Goal: Check status: Check status

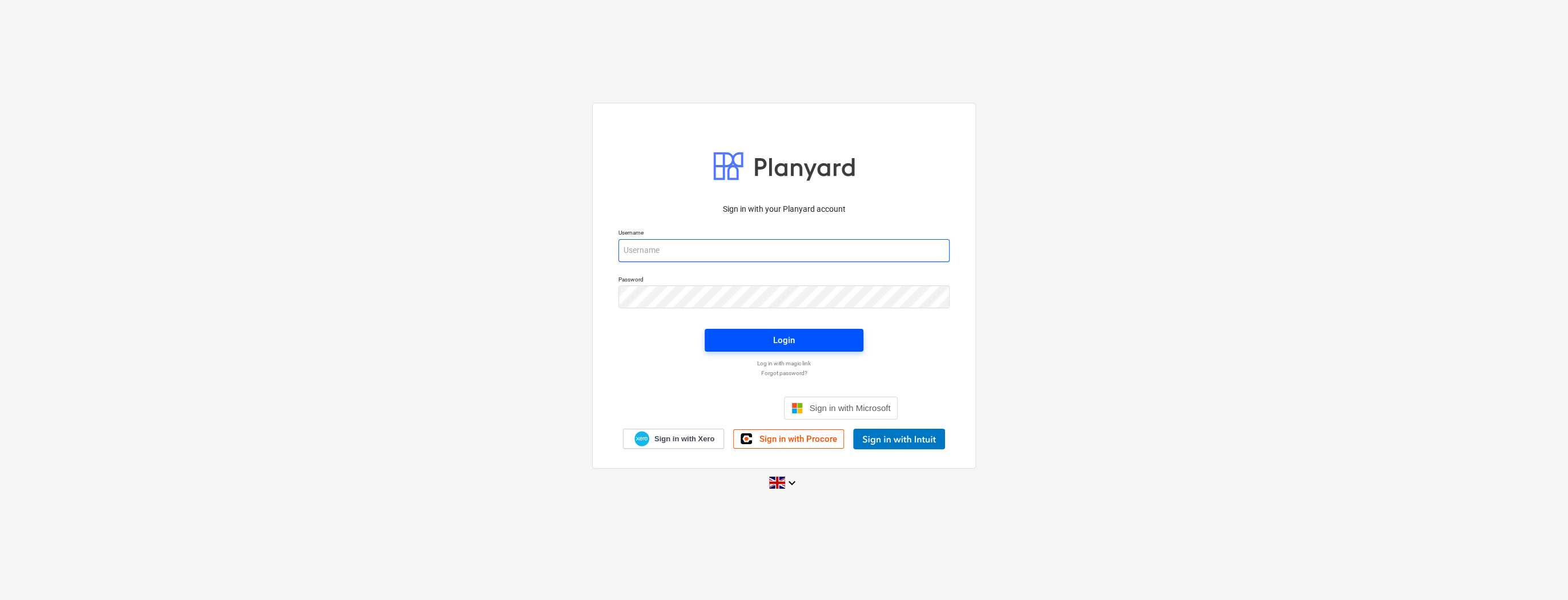
type input "[PERSON_NAME][EMAIL_ADDRESS][PERSON_NAME][DOMAIN_NAME]"
click at [758, 341] on span "Login" at bounding box center [784, 340] width 131 height 15
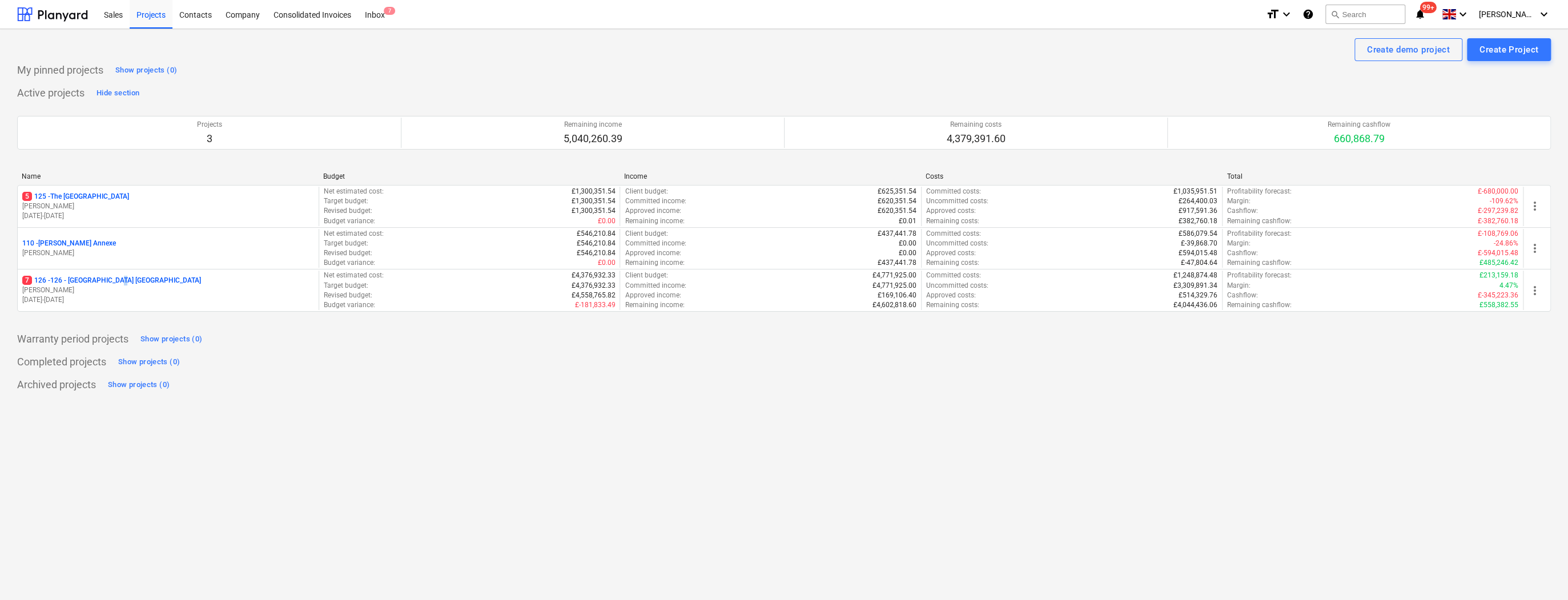
click at [122, 282] on p "7 126 - 126 - [GEOGRAPHIC_DATA] [GEOGRAPHIC_DATA]" at bounding box center [112, 280] width 179 height 10
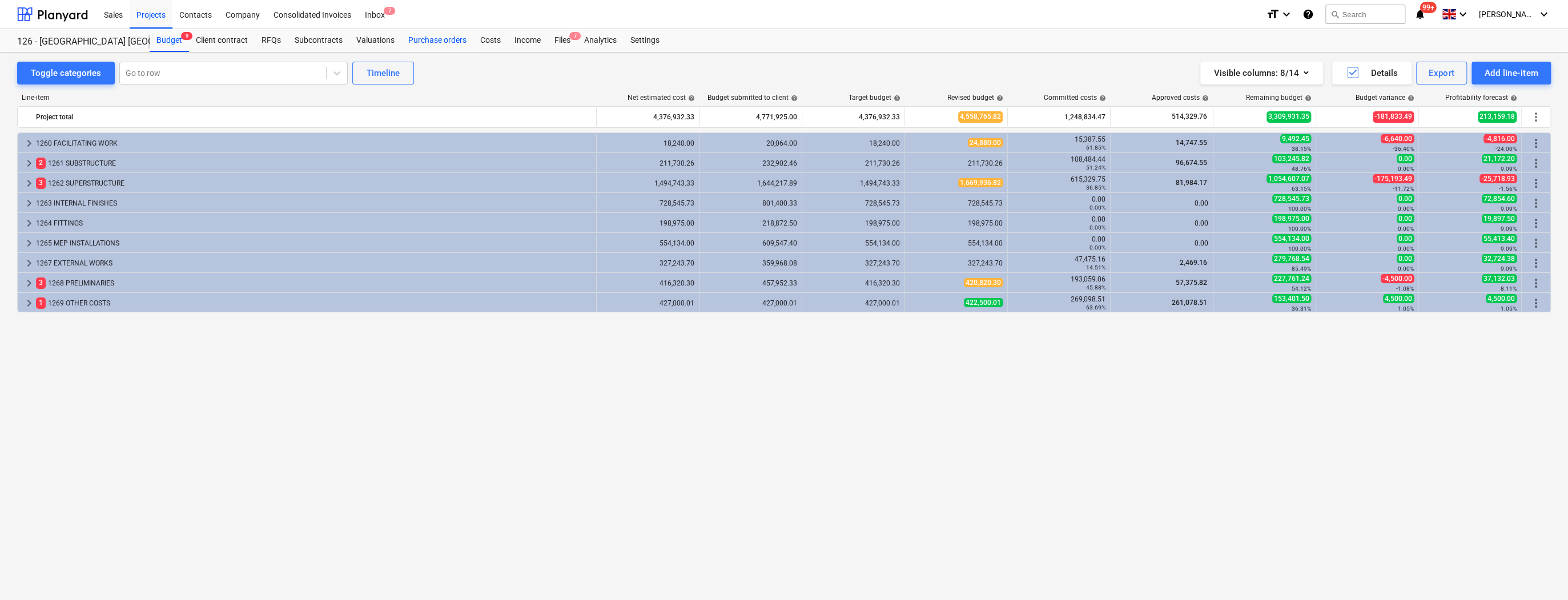
click at [432, 41] on div "Purchase orders" at bounding box center [437, 40] width 72 height 23
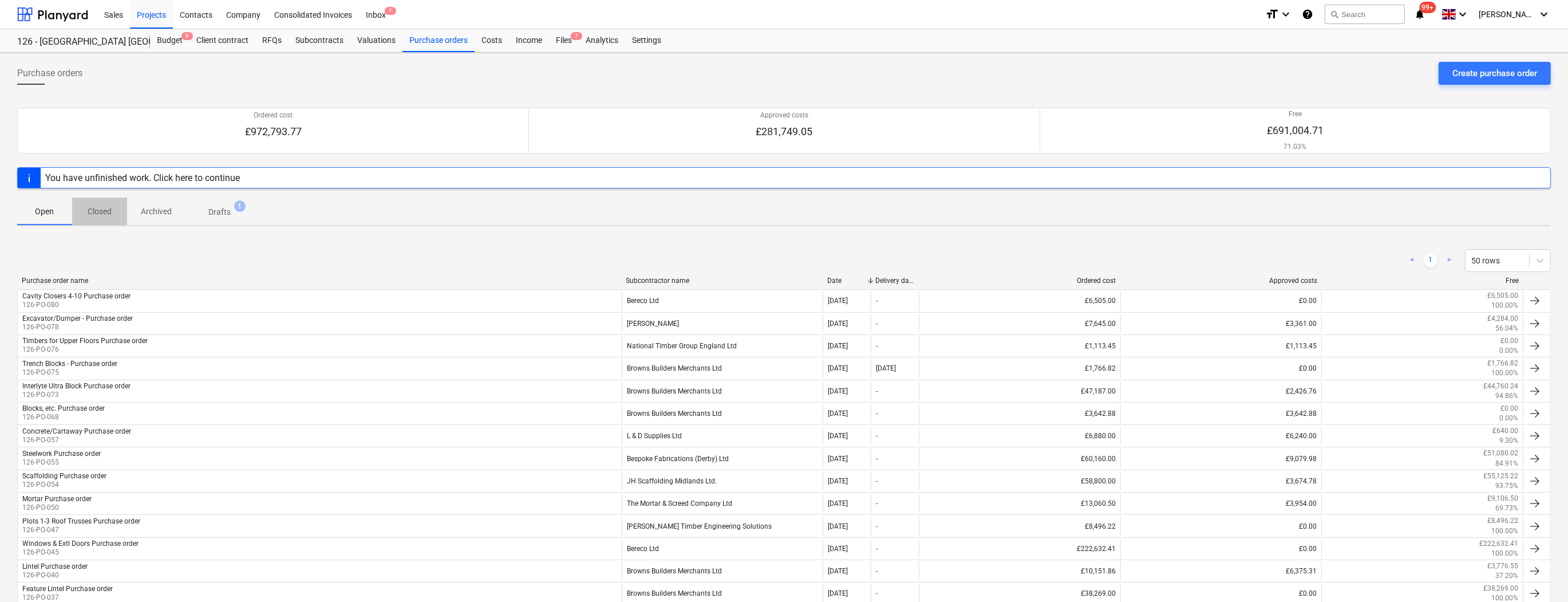
click at [102, 214] on p "Closed" at bounding box center [99, 212] width 27 height 12
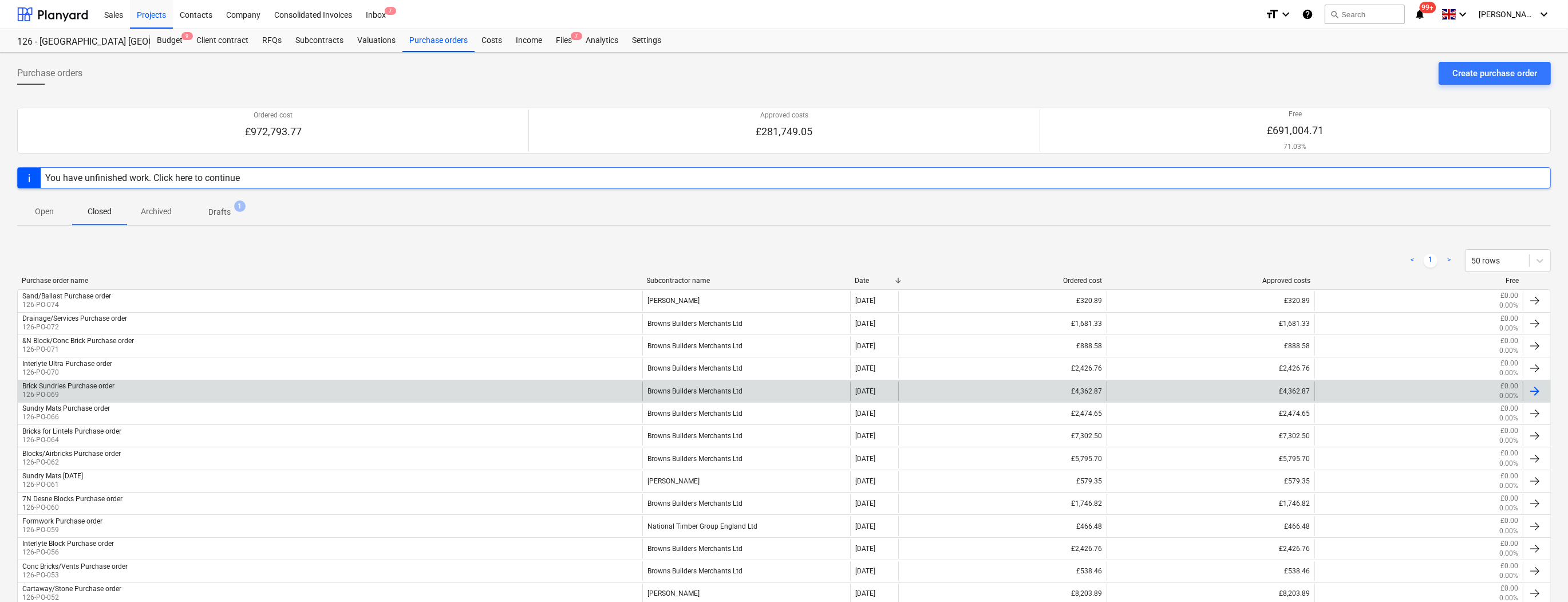
click at [106, 388] on div "Brick Sundries Purchase order" at bounding box center [68, 386] width 92 height 8
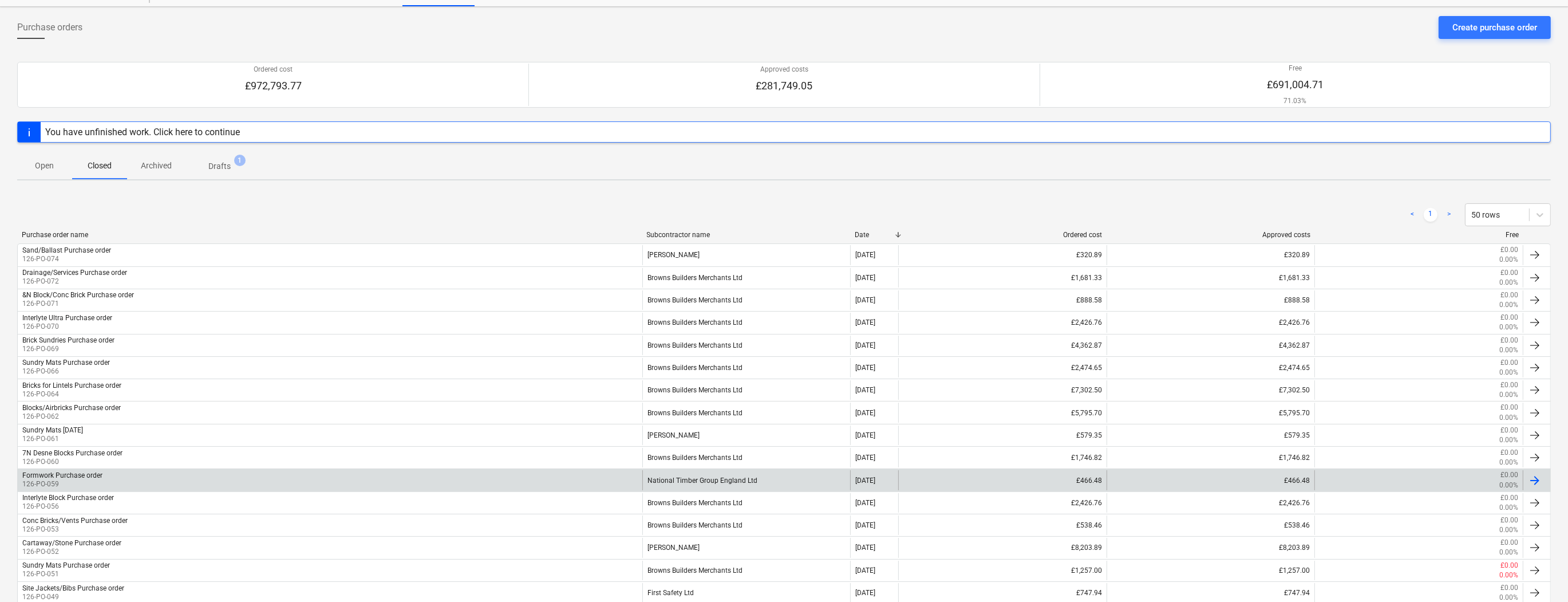
scroll to position [92, 0]
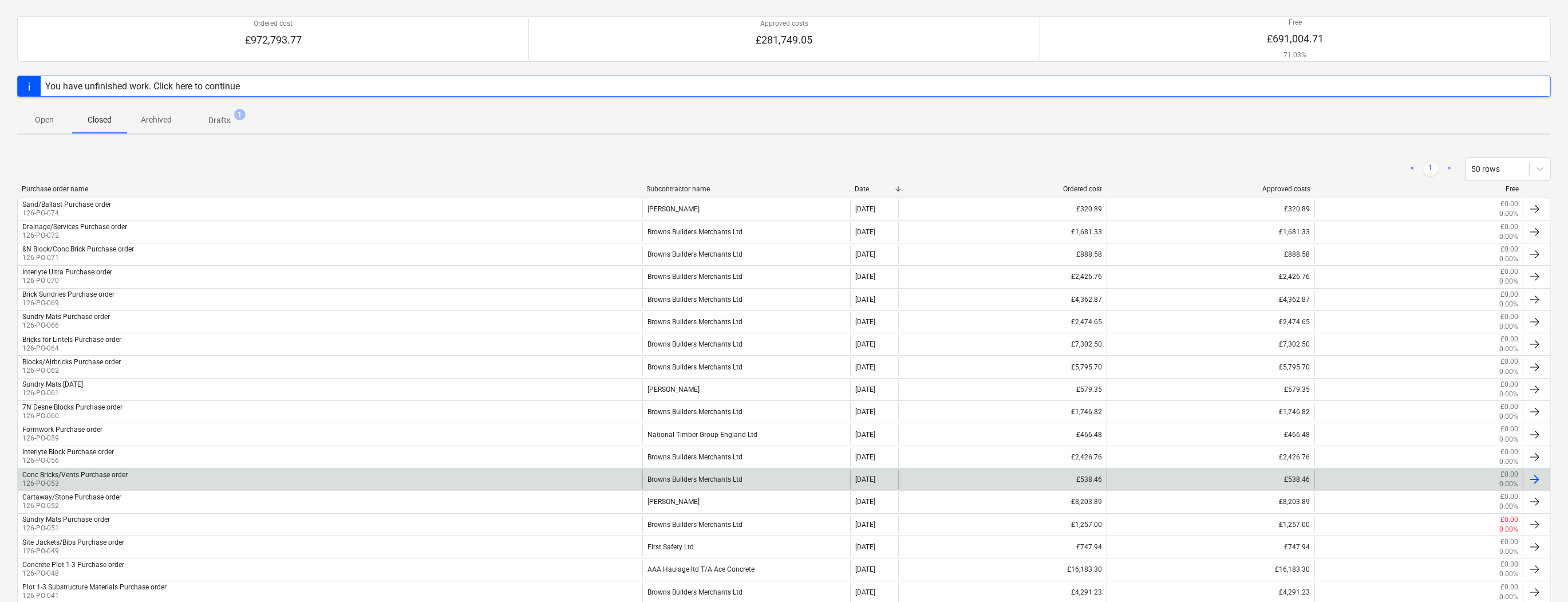
click at [82, 481] on p "126-PO-053" at bounding box center [75, 483] width 106 height 10
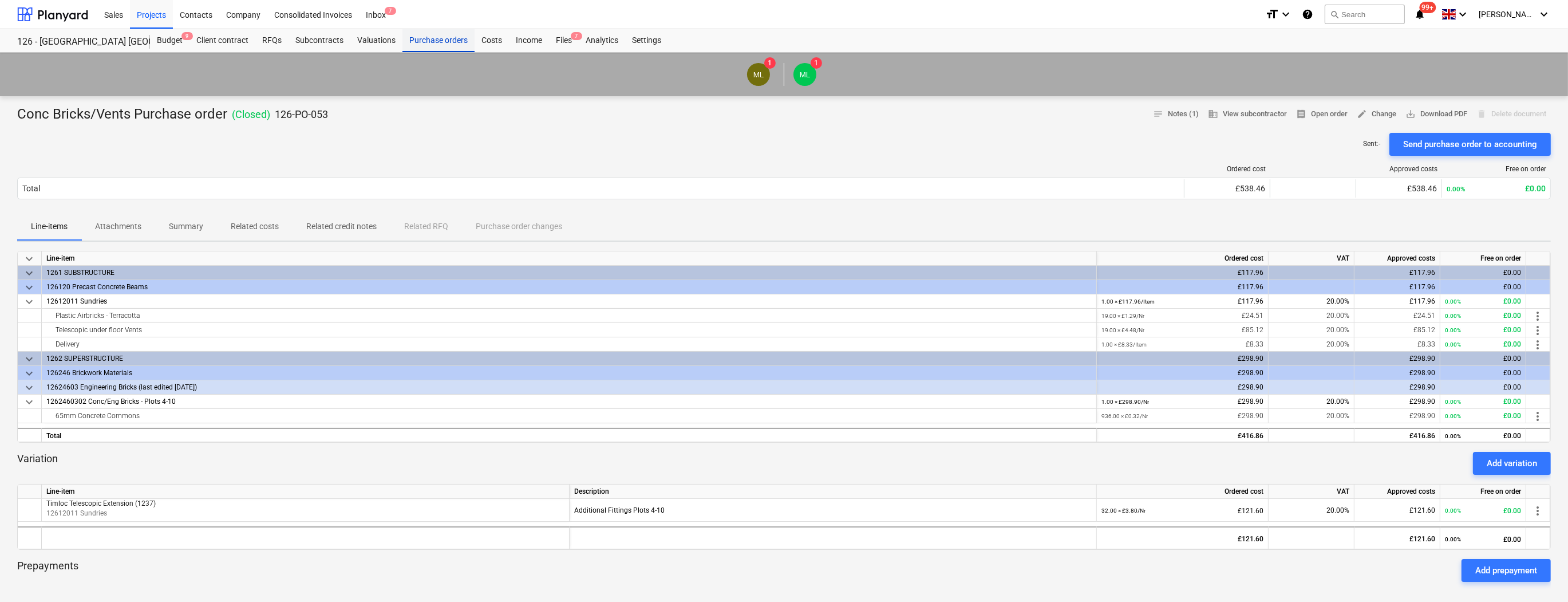
click at [428, 43] on div "Purchase orders" at bounding box center [438, 40] width 72 height 23
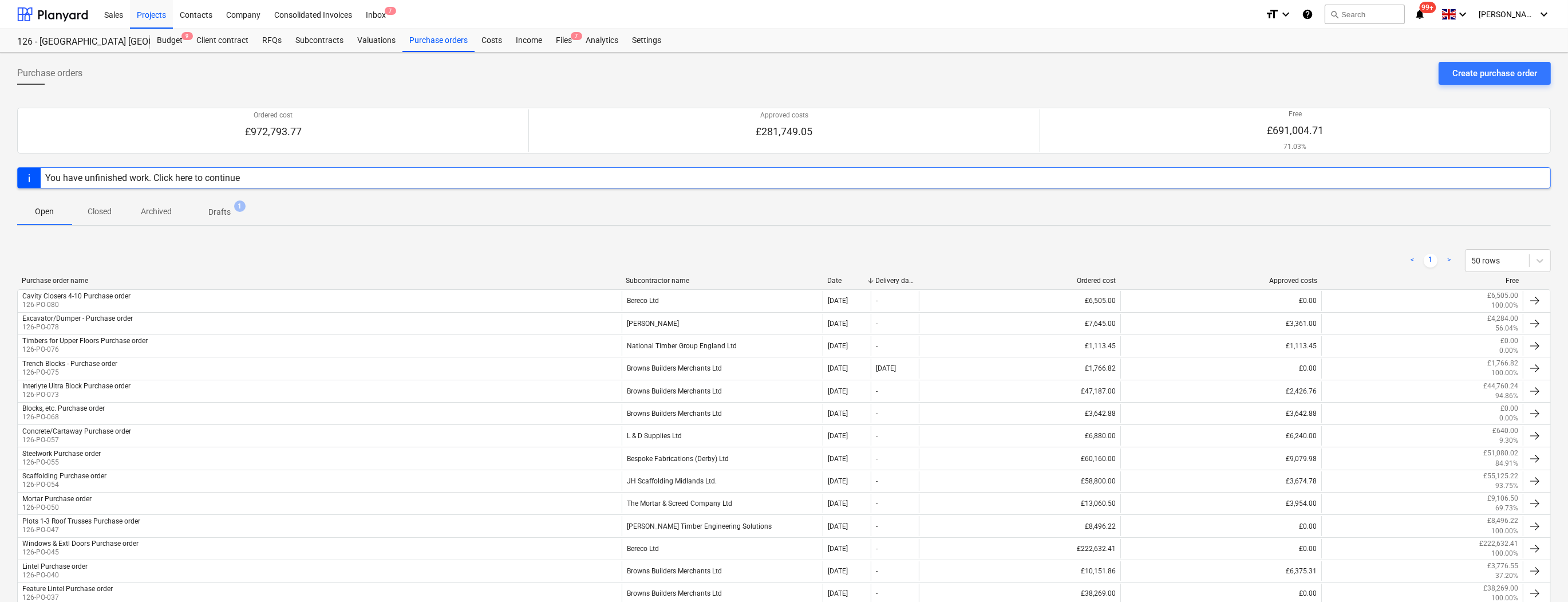
click at [106, 213] on p "Closed" at bounding box center [99, 212] width 27 height 12
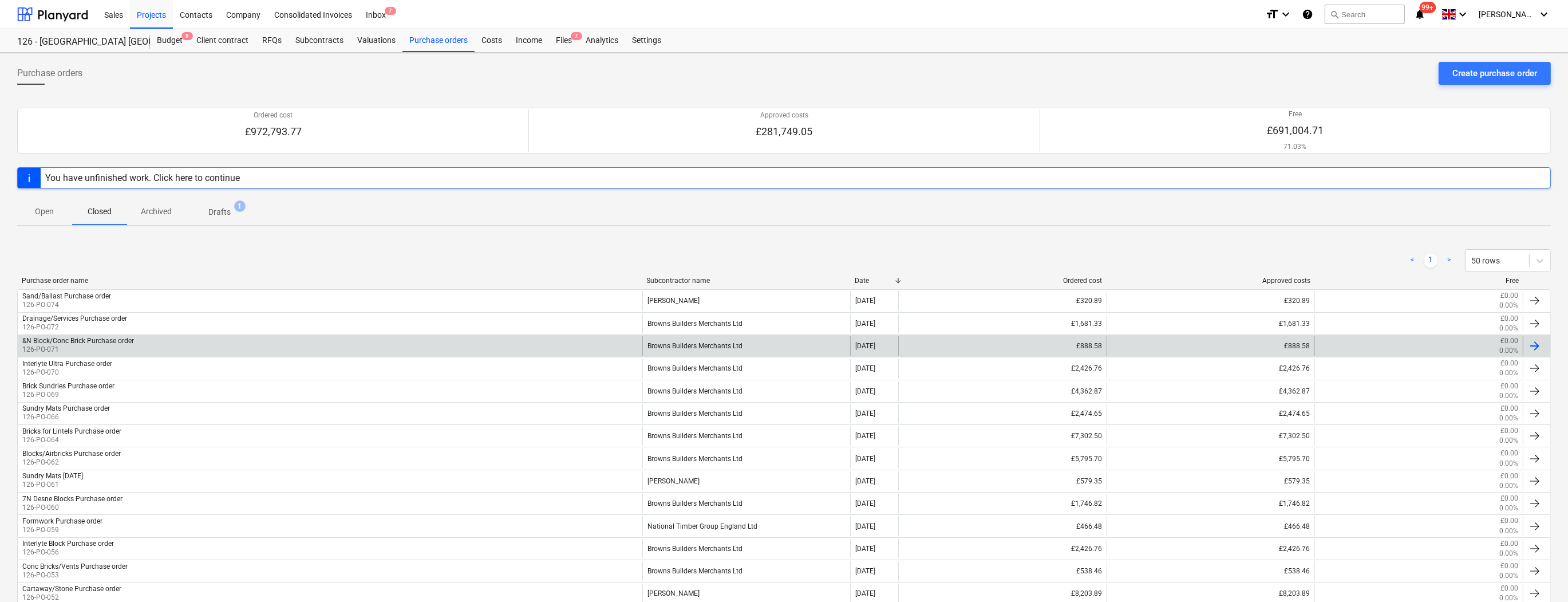
click at [698, 349] on div "Browns Builders Merchants Ltd" at bounding box center [747, 345] width 208 height 19
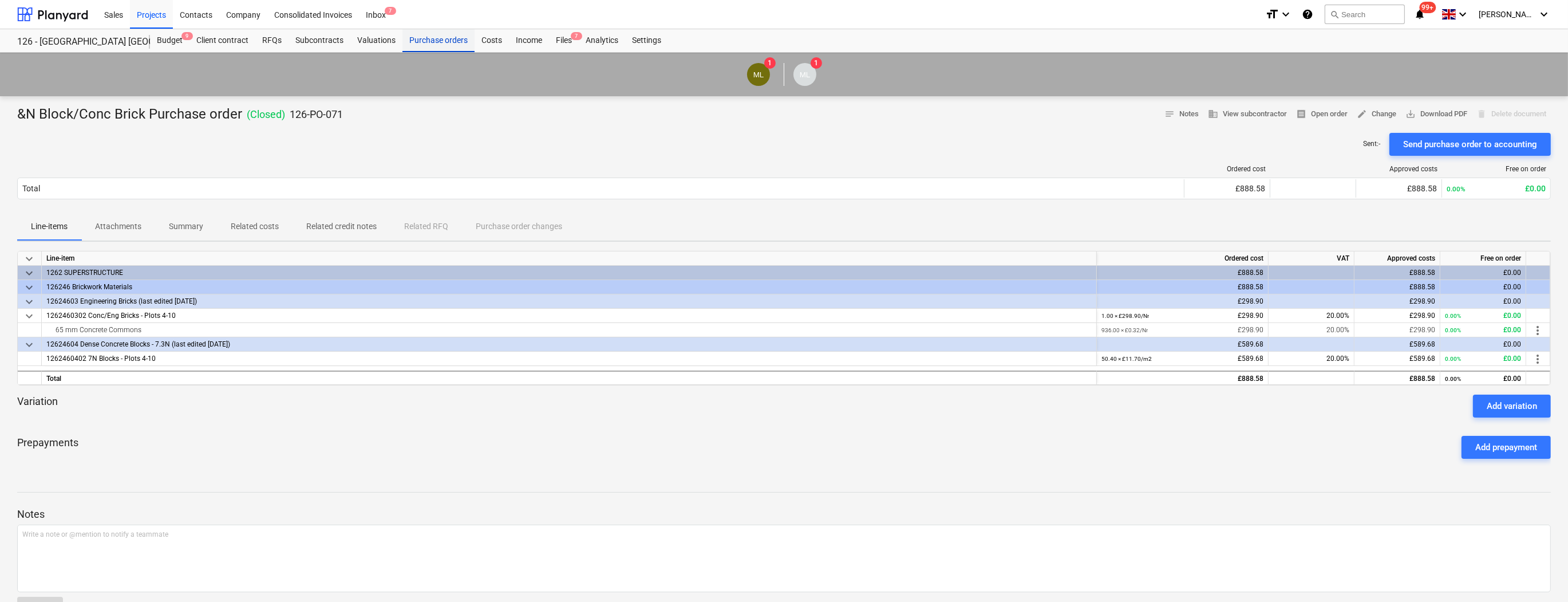
click at [448, 42] on div "Purchase orders" at bounding box center [438, 40] width 72 height 23
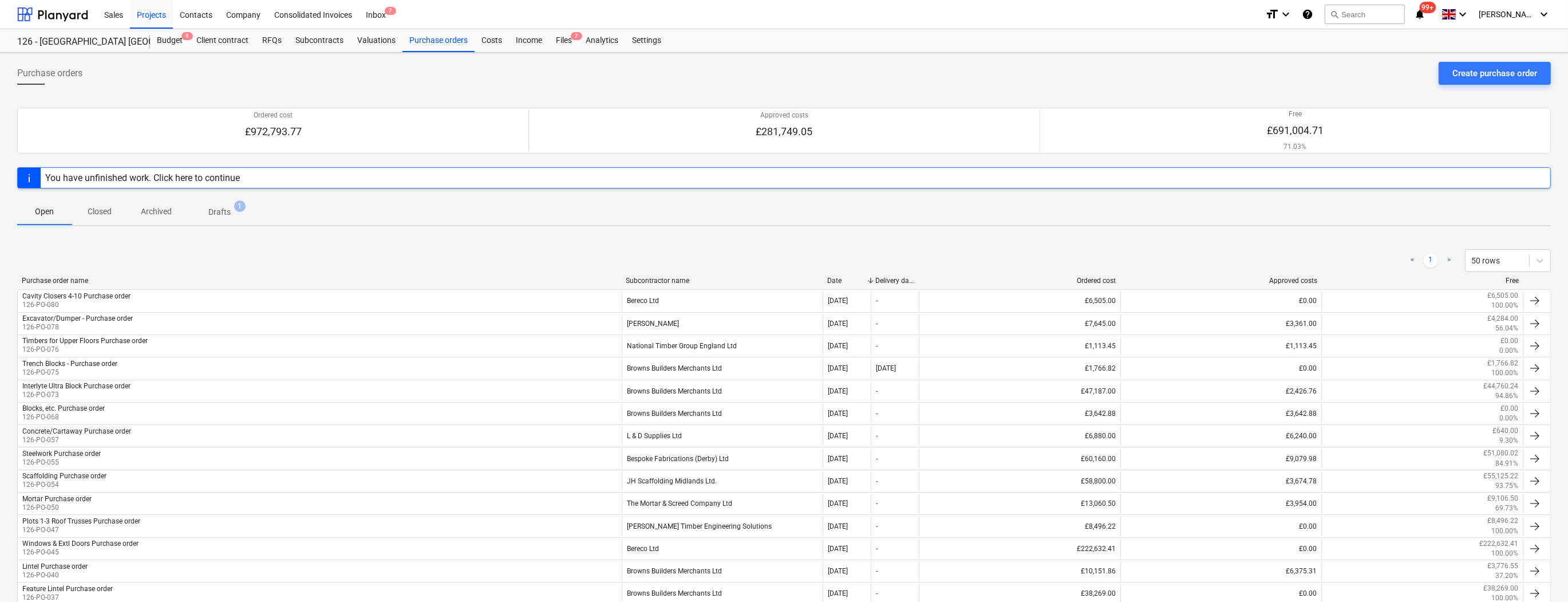
click at [104, 215] on p "Closed" at bounding box center [99, 212] width 27 height 12
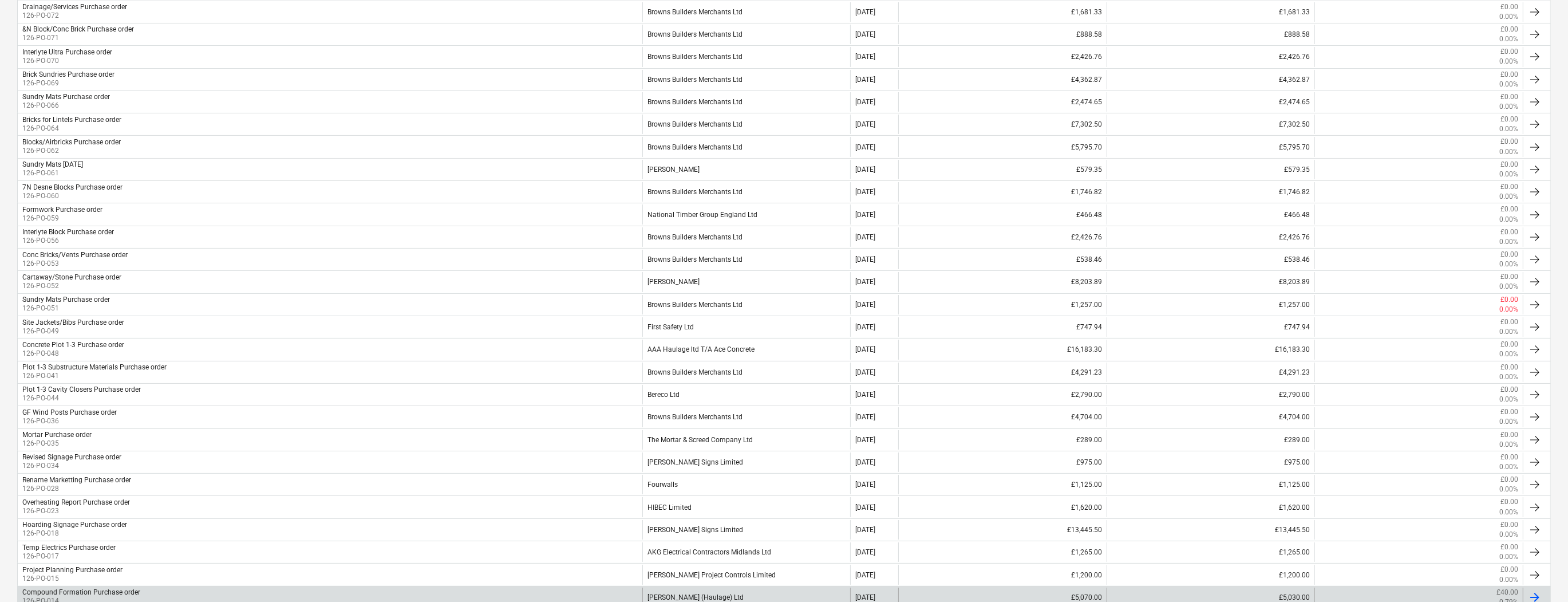
scroll to position [275, 0]
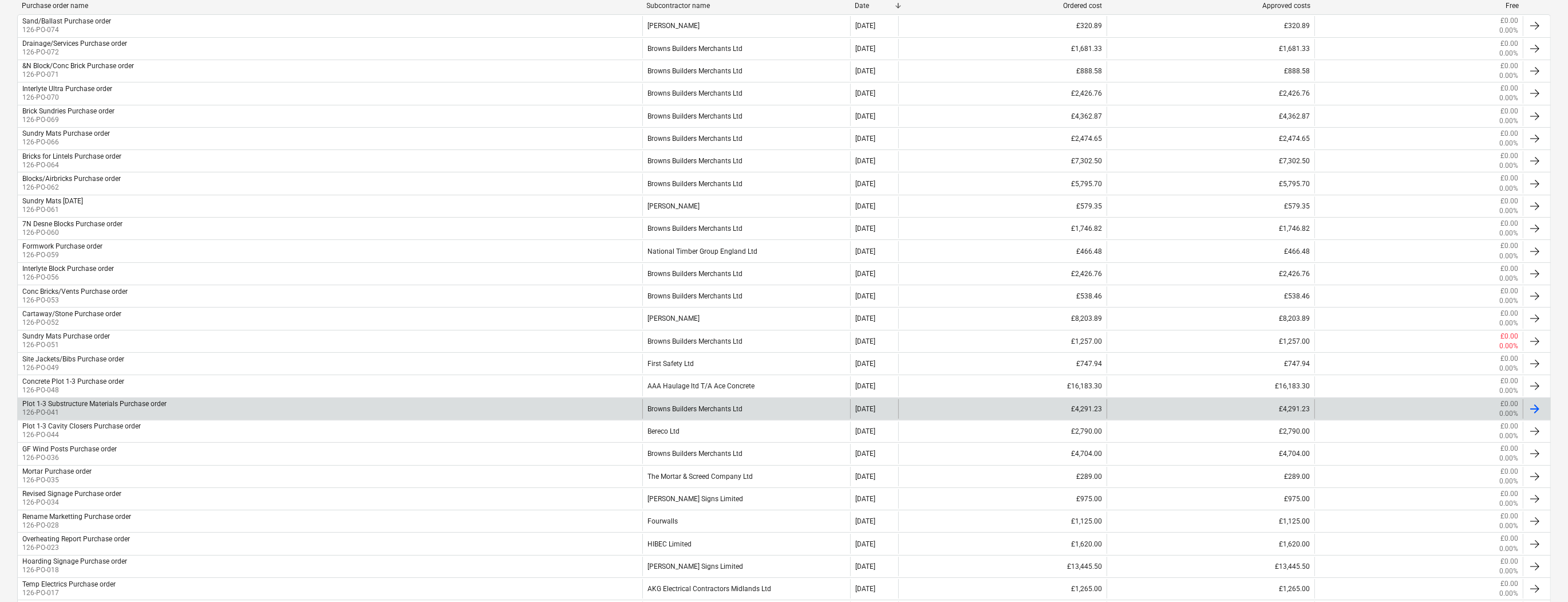
click at [131, 402] on div "Plot 1-3 Substructure Materials Purchase order" at bounding box center [94, 404] width 144 height 8
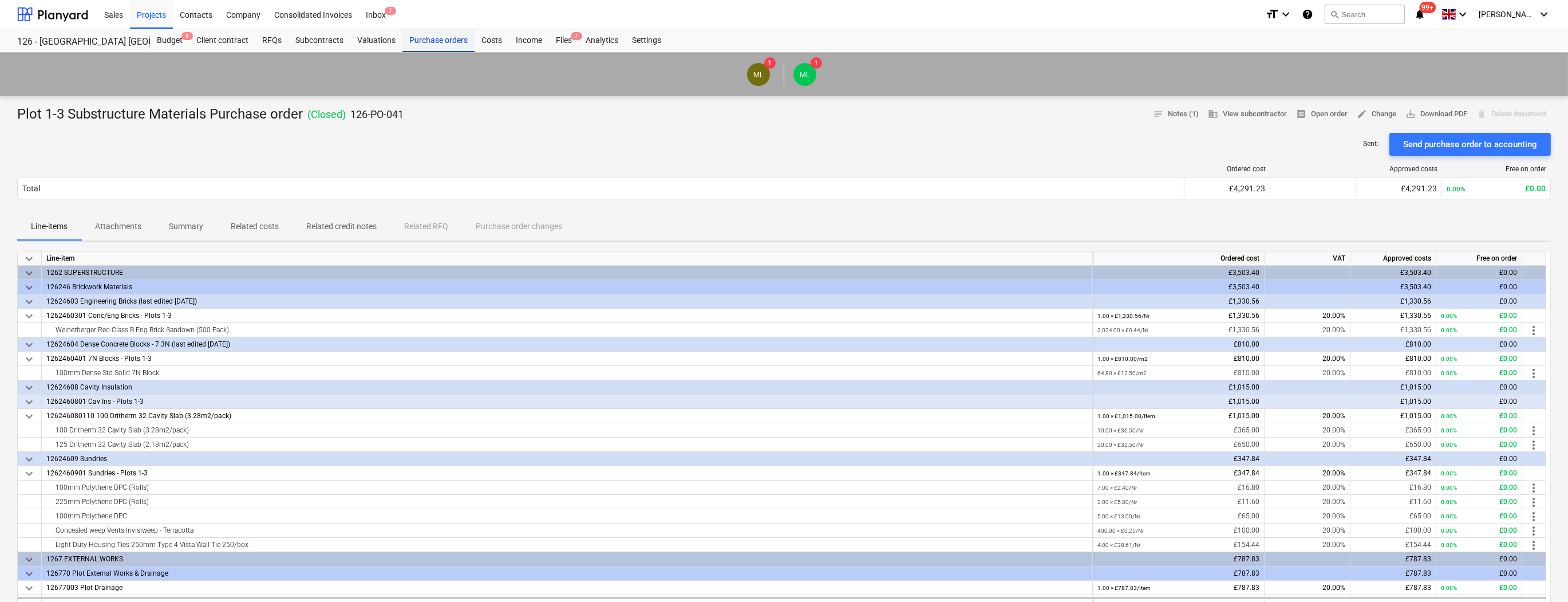
click at [432, 30] on div "Purchase orders" at bounding box center [438, 40] width 72 height 23
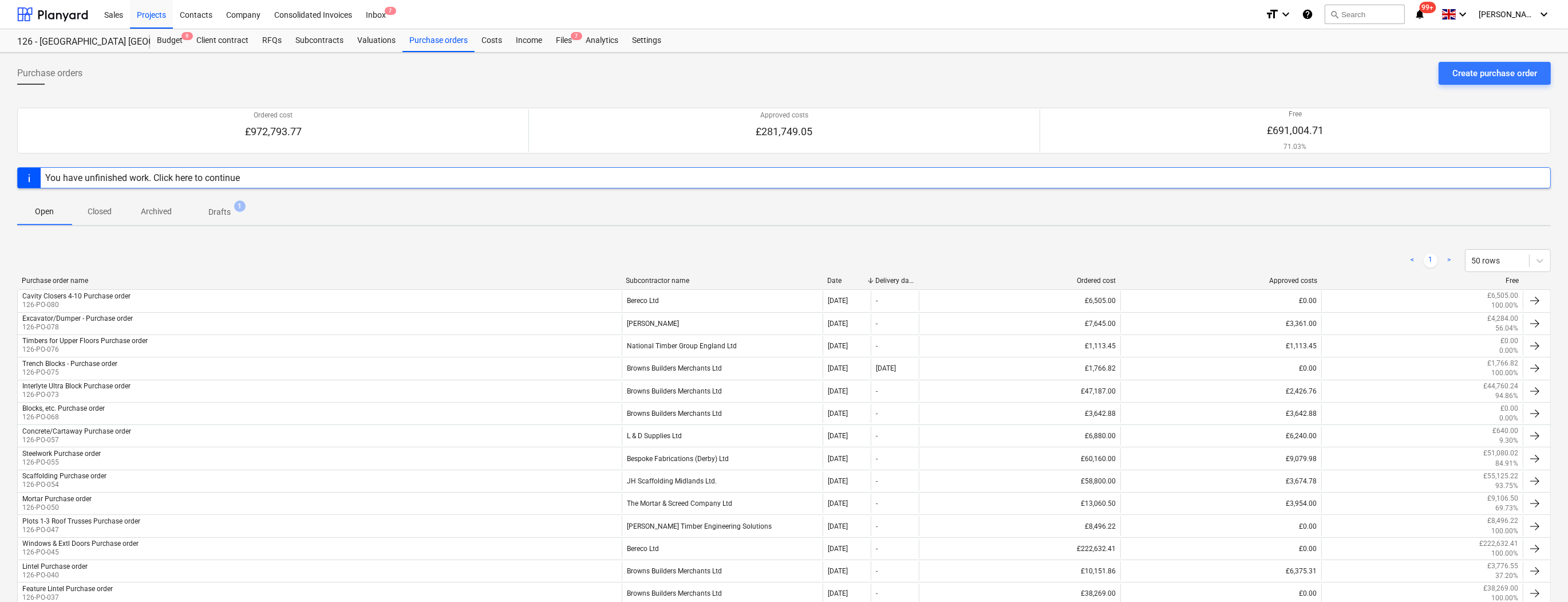
click at [98, 206] on p "Closed" at bounding box center [99, 212] width 27 height 12
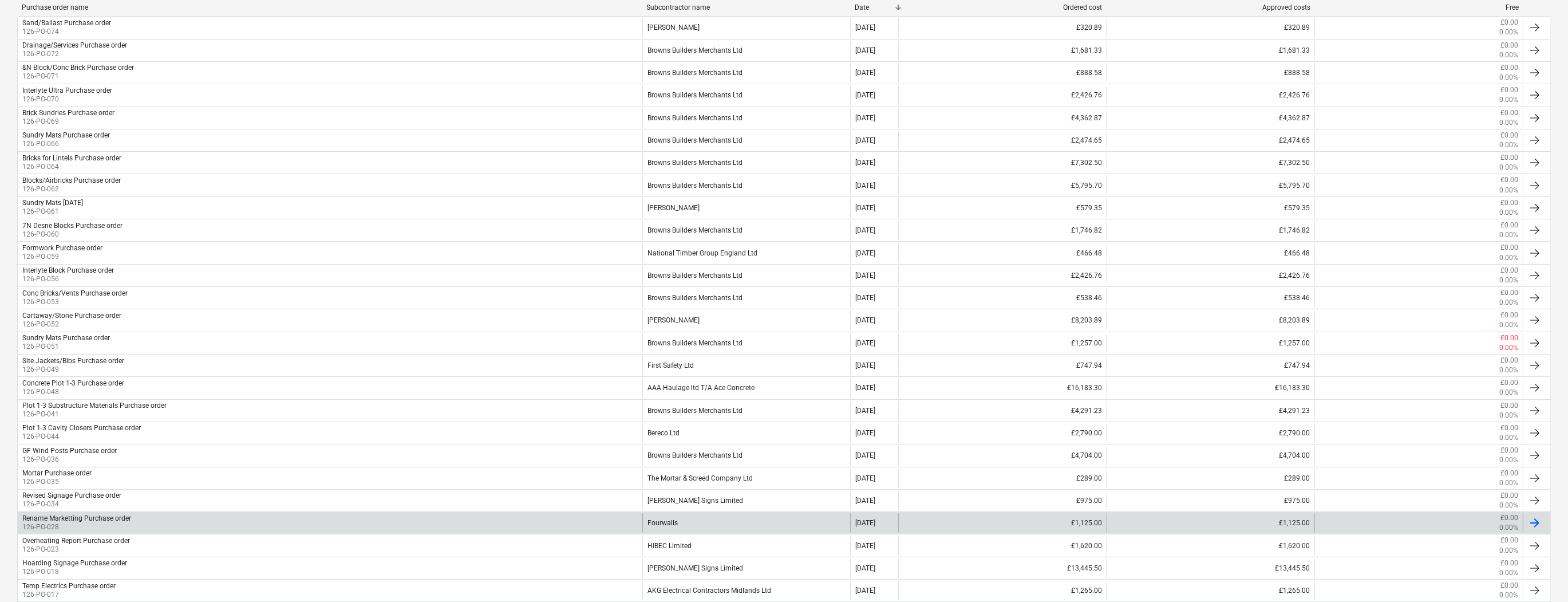
scroll to position [366, 0]
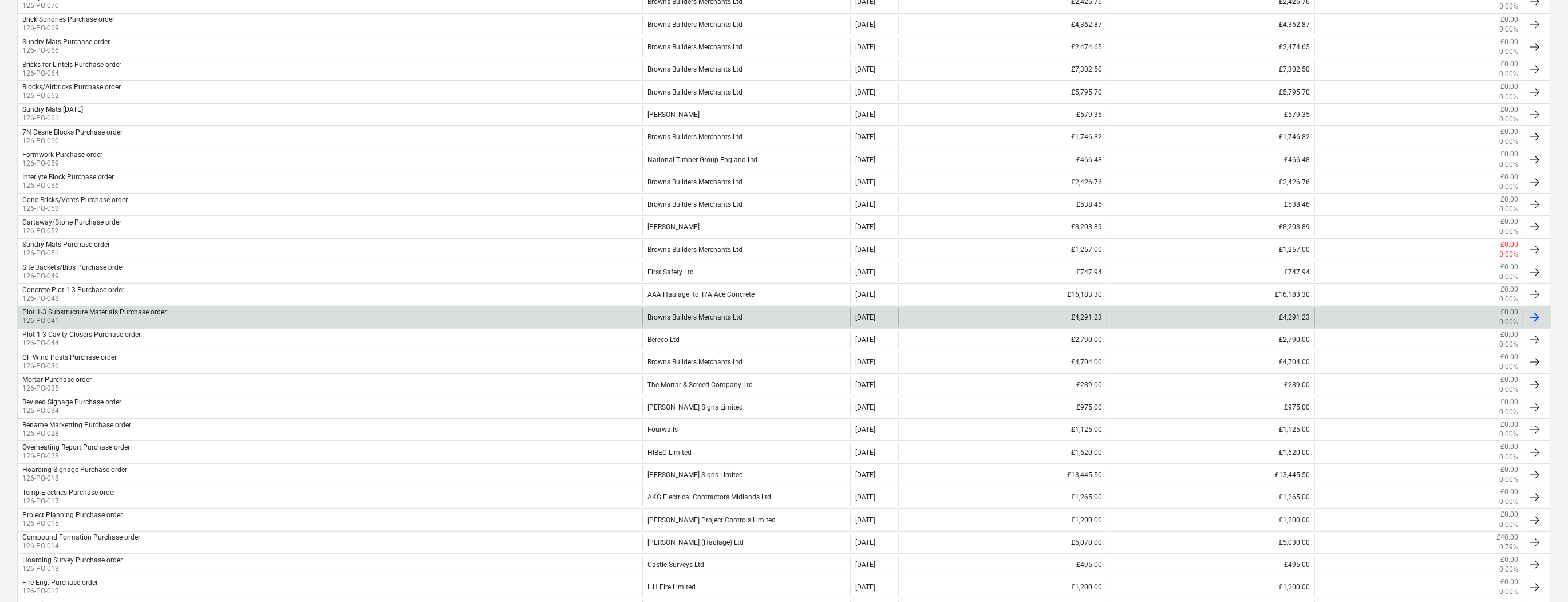
click at [710, 315] on div "Browns Builders Merchants Ltd" at bounding box center [747, 317] width 208 height 19
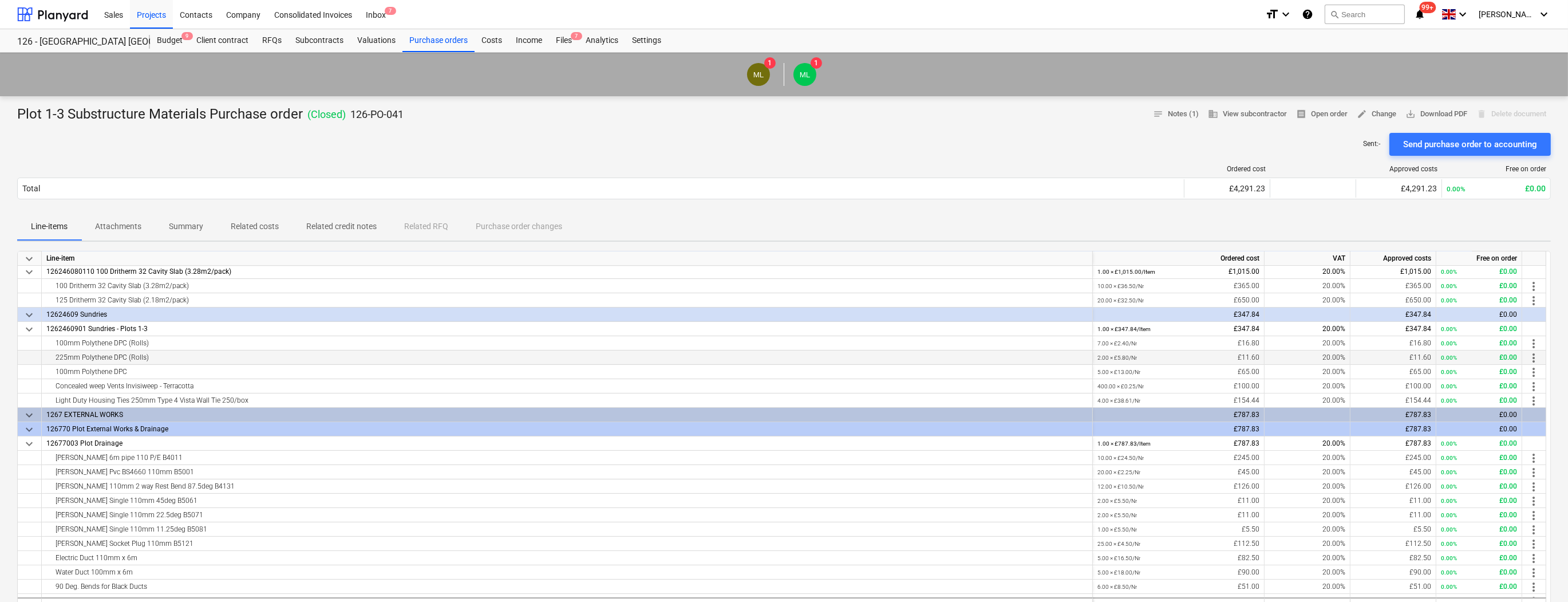
scroll to position [155, 0]
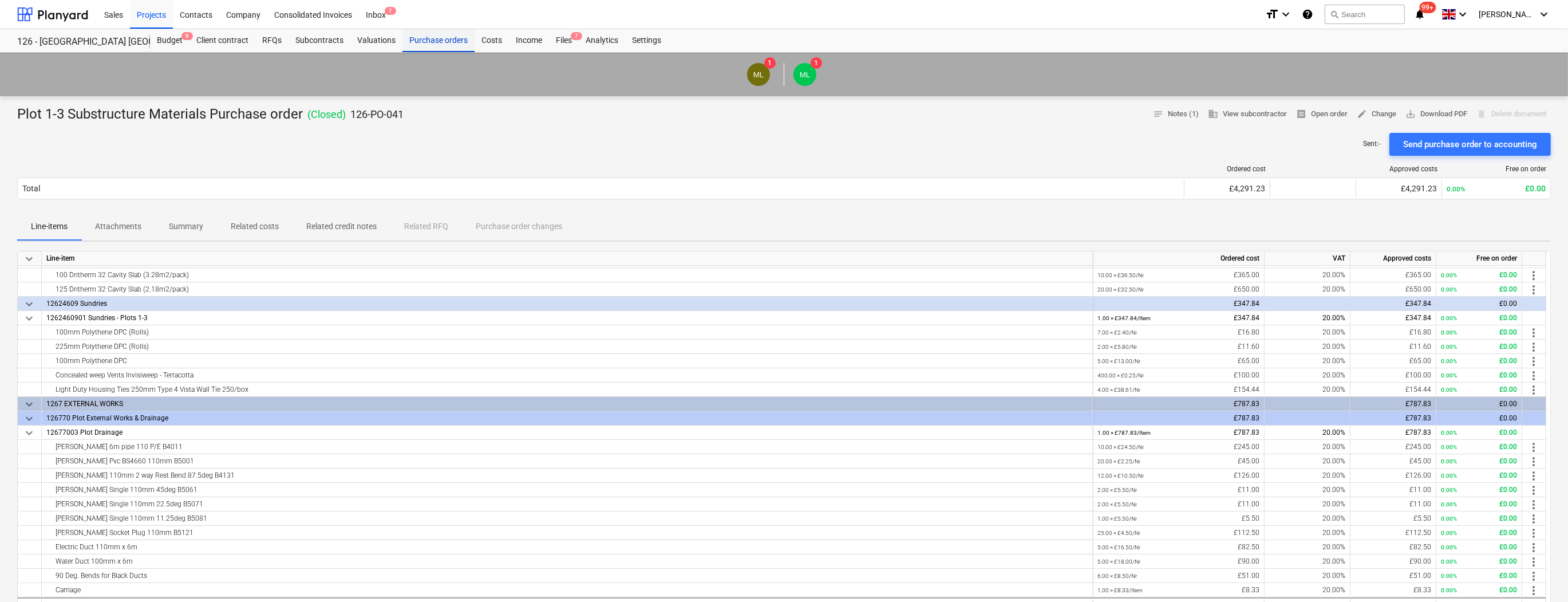
click at [433, 41] on div "Purchase orders" at bounding box center [438, 40] width 72 height 23
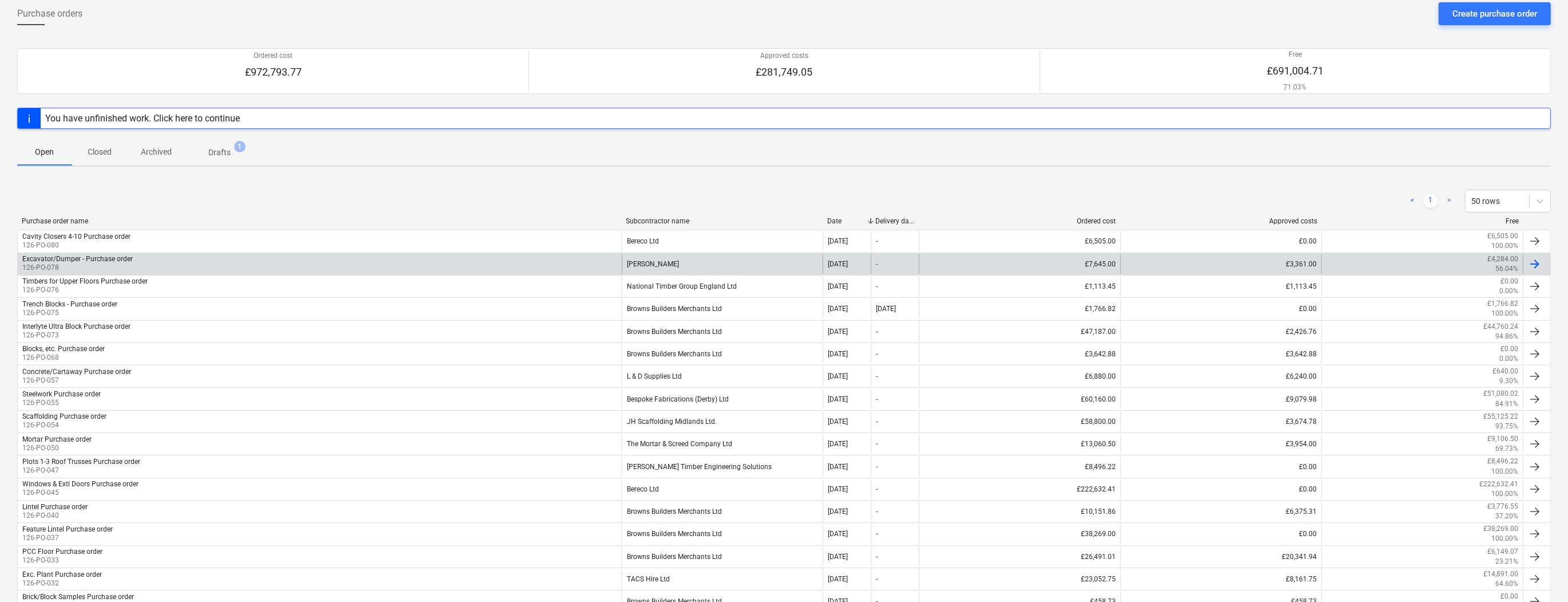
scroll to position [58, 0]
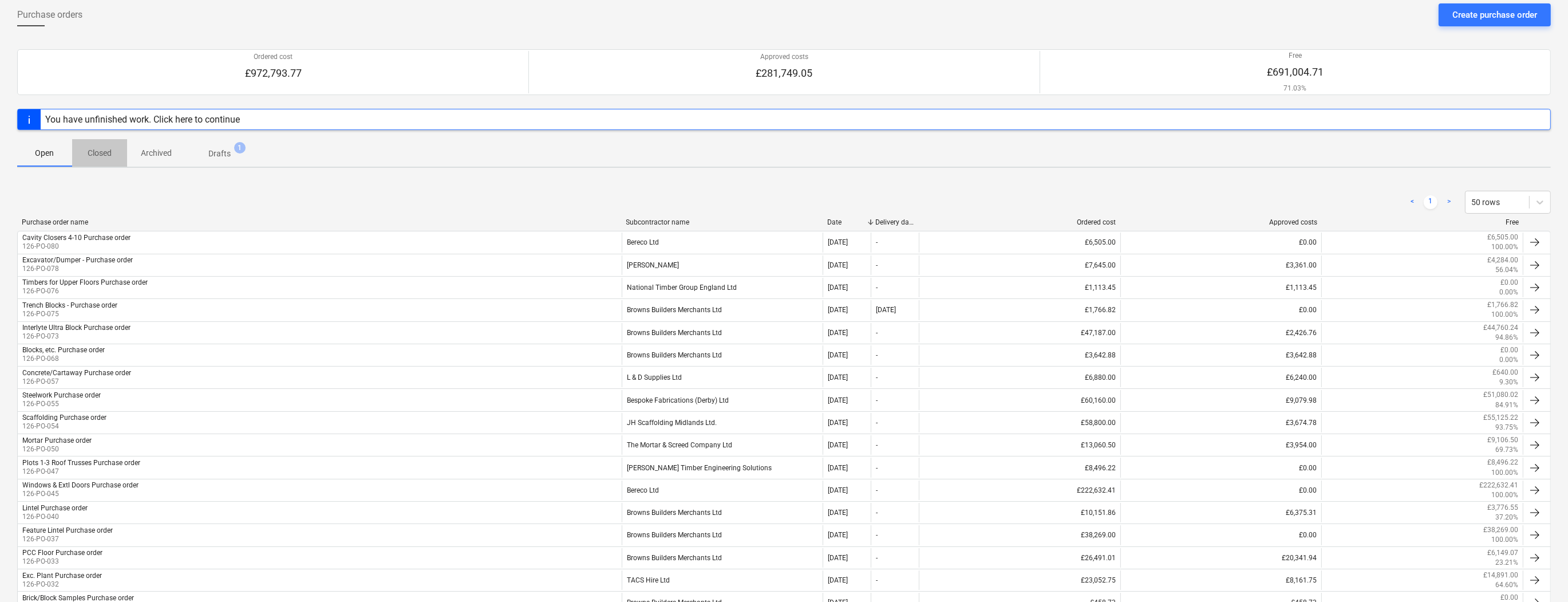
click at [107, 154] on p "Closed" at bounding box center [99, 153] width 27 height 12
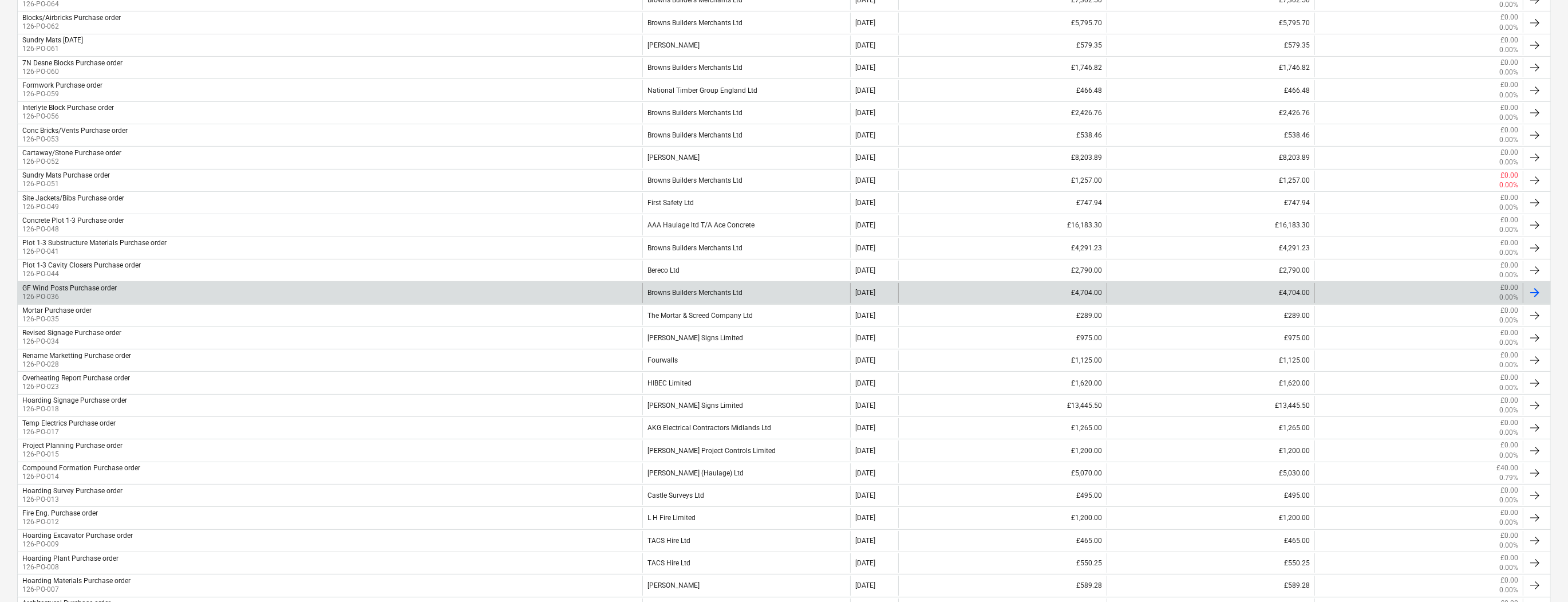
scroll to position [419, 0]
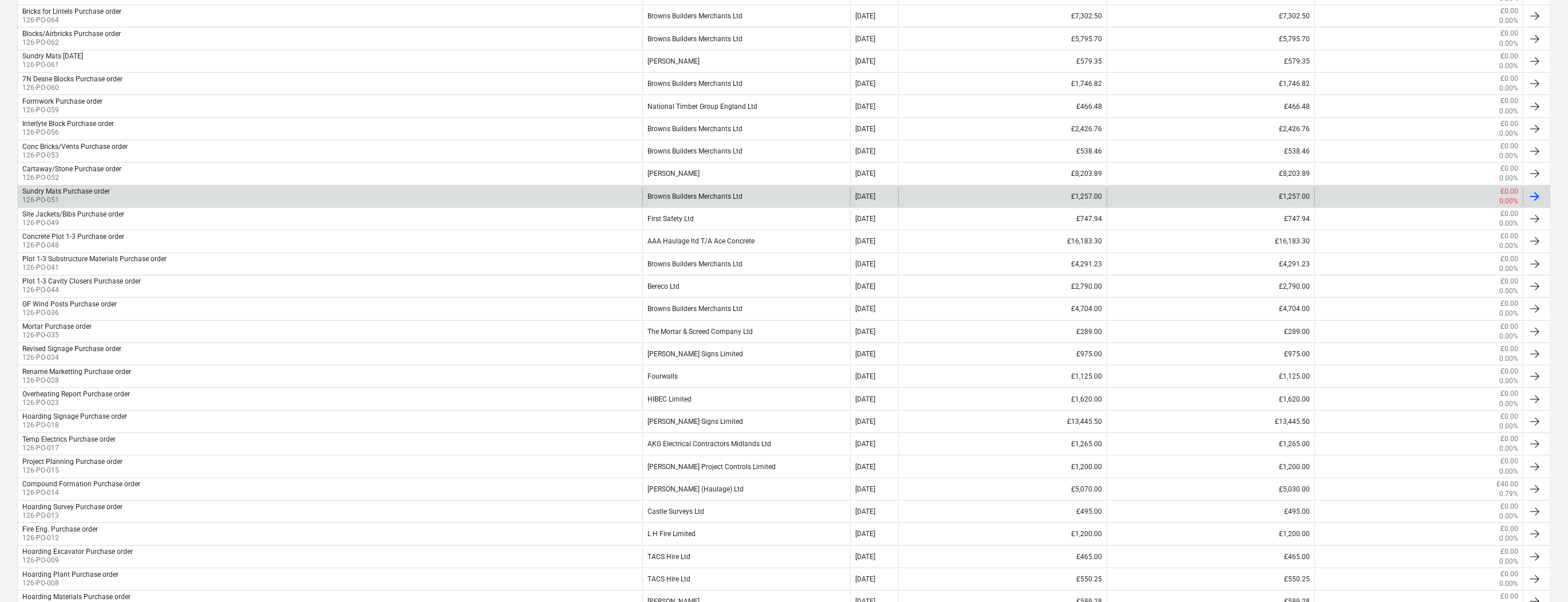
click at [55, 189] on div "Sundry Mats Purchase order" at bounding box center [66, 191] width 88 height 8
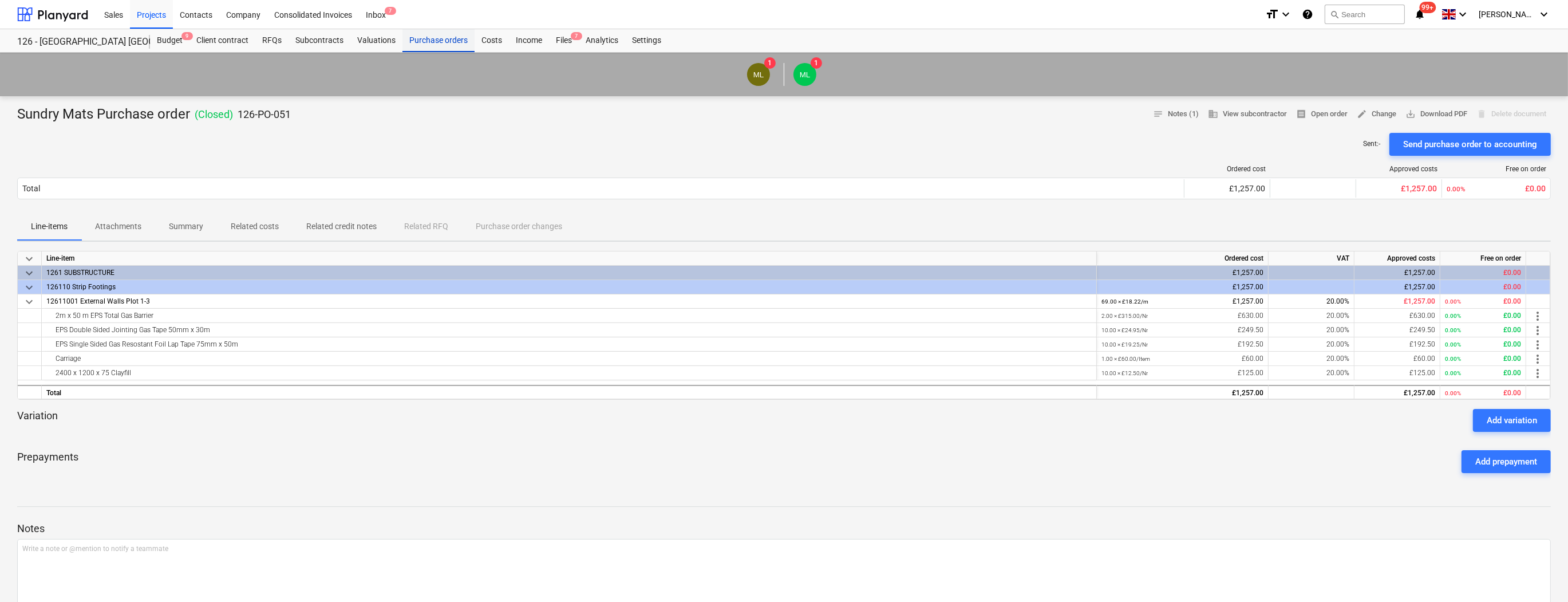
click at [437, 42] on div "Purchase orders" at bounding box center [438, 40] width 72 height 23
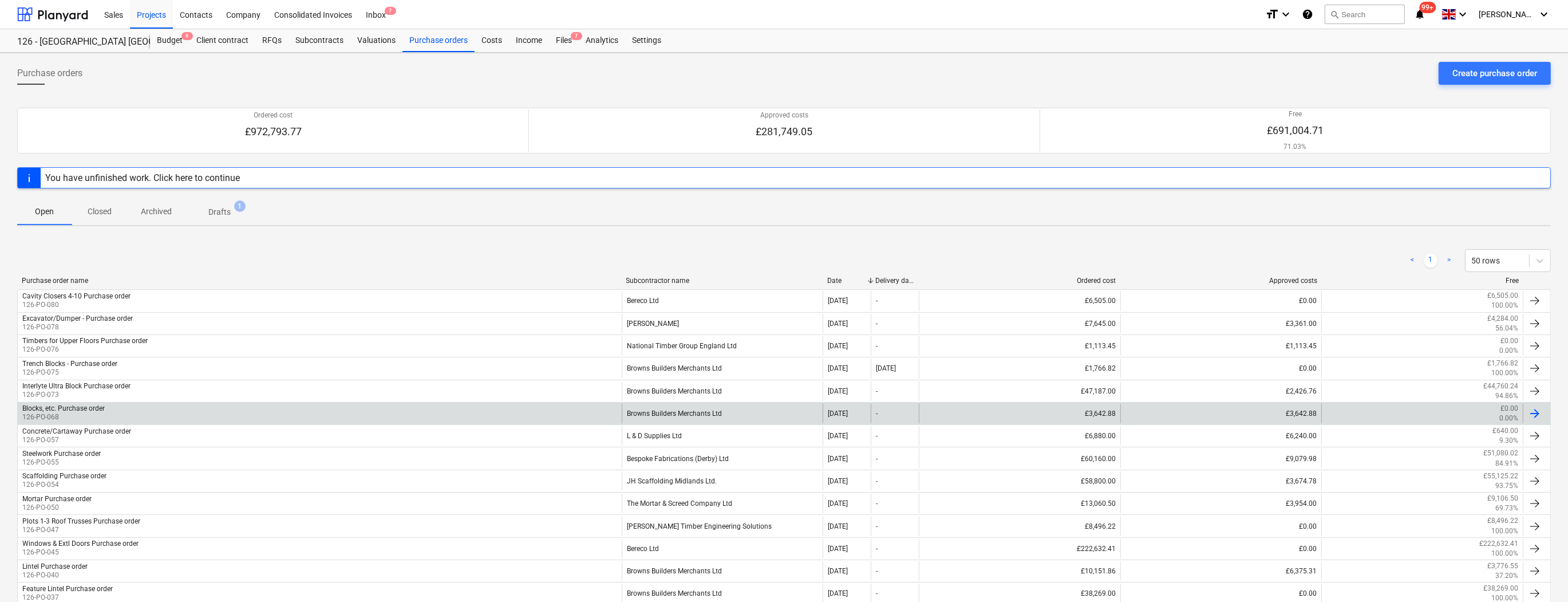
click at [108, 410] on div "Blocks, etc. Purchase order 126-PO-068" at bounding box center [320, 413] width 604 height 19
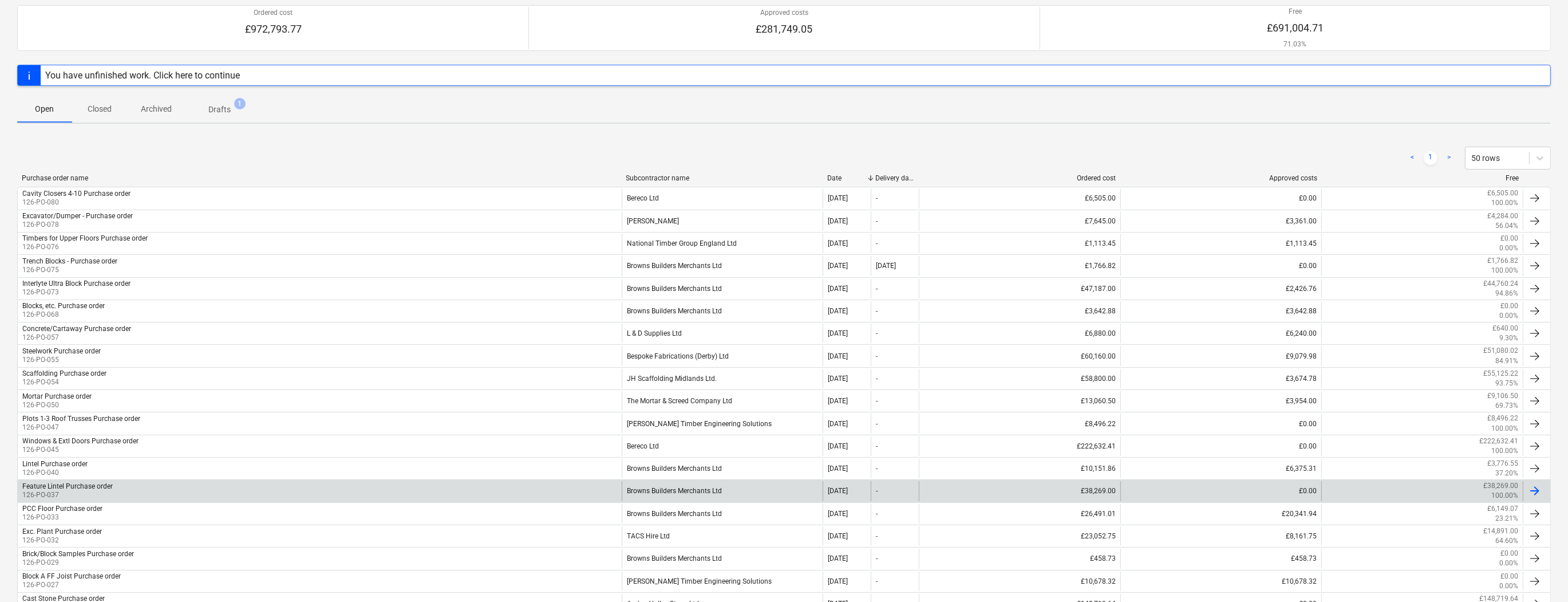
scroll to position [137, 0]
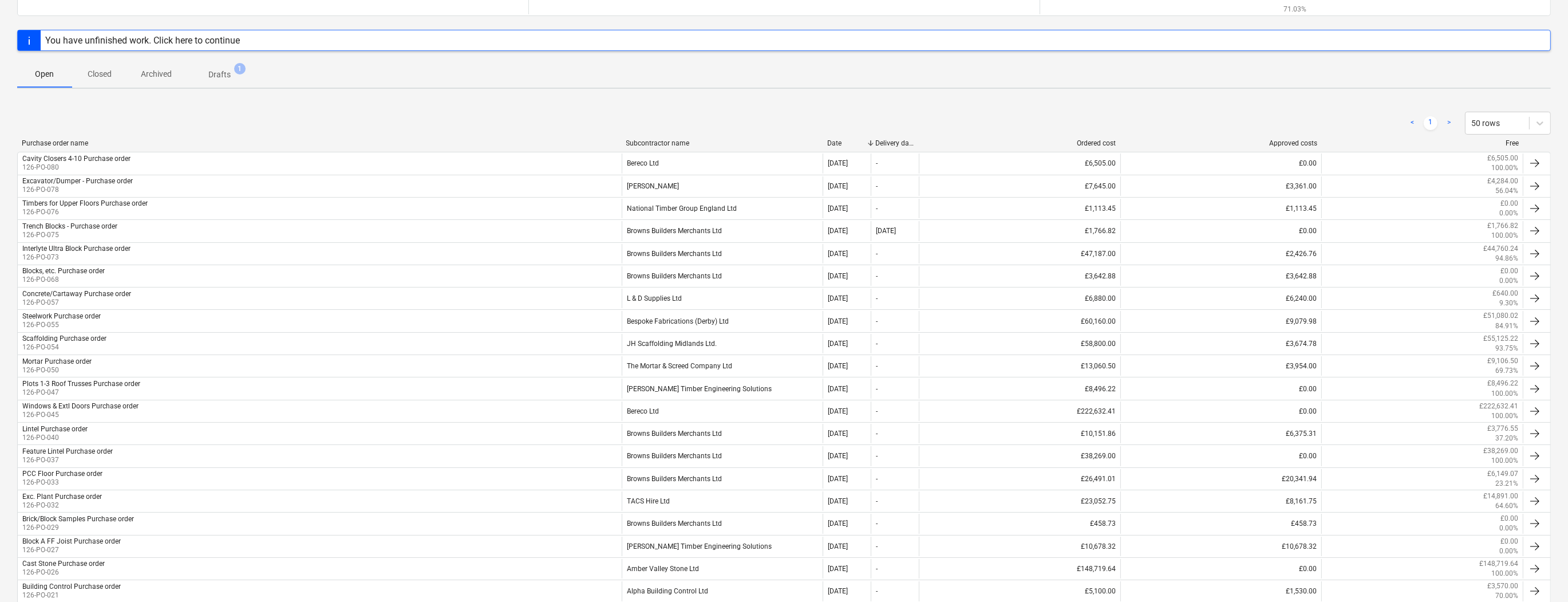
click at [102, 70] on p "Closed" at bounding box center [99, 74] width 27 height 12
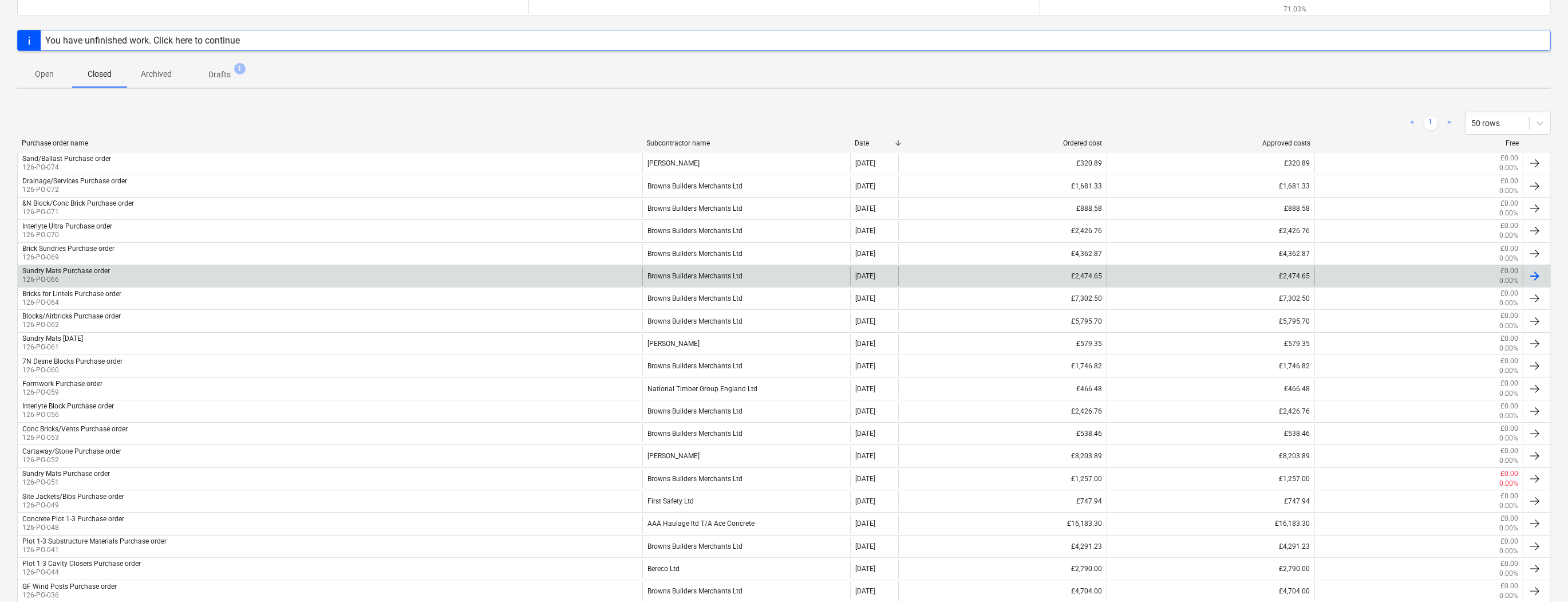
click at [76, 271] on div "Sundry Mats Purchase order" at bounding box center [66, 271] width 88 height 8
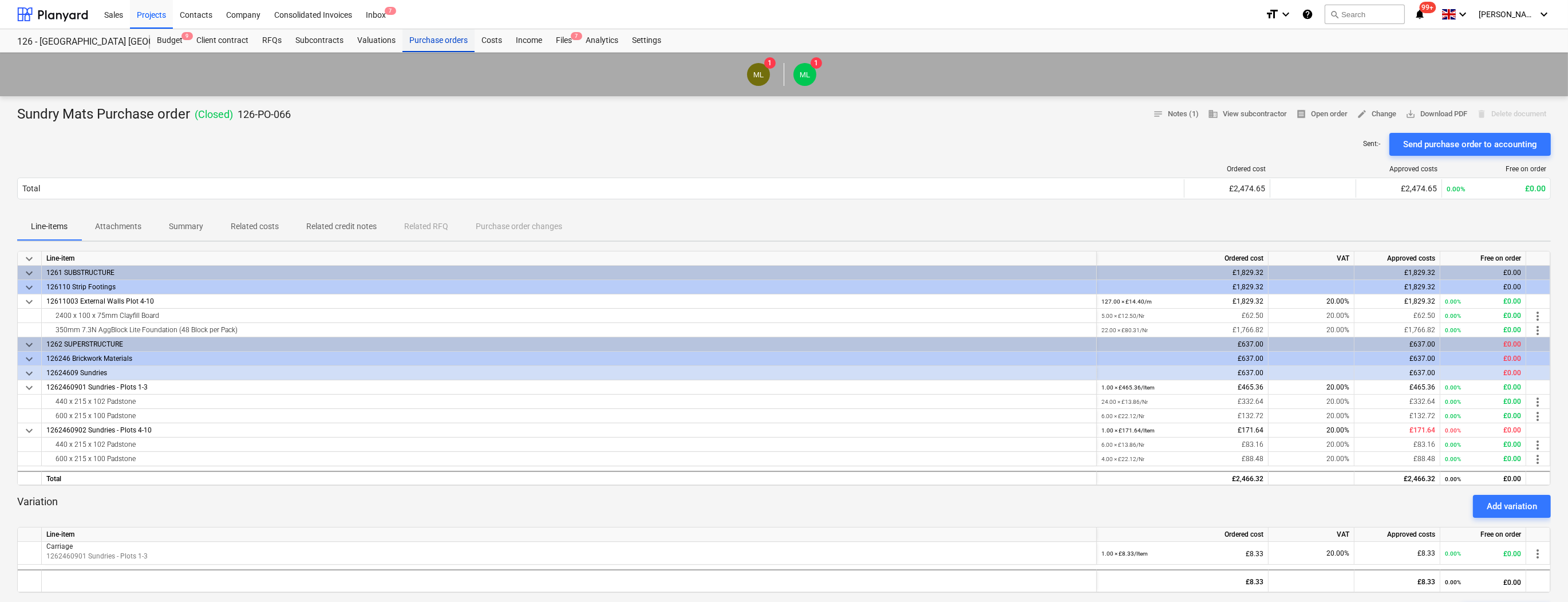
click at [423, 45] on div "Purchase orders" at bounding box center [438, 40] width 72 height 23
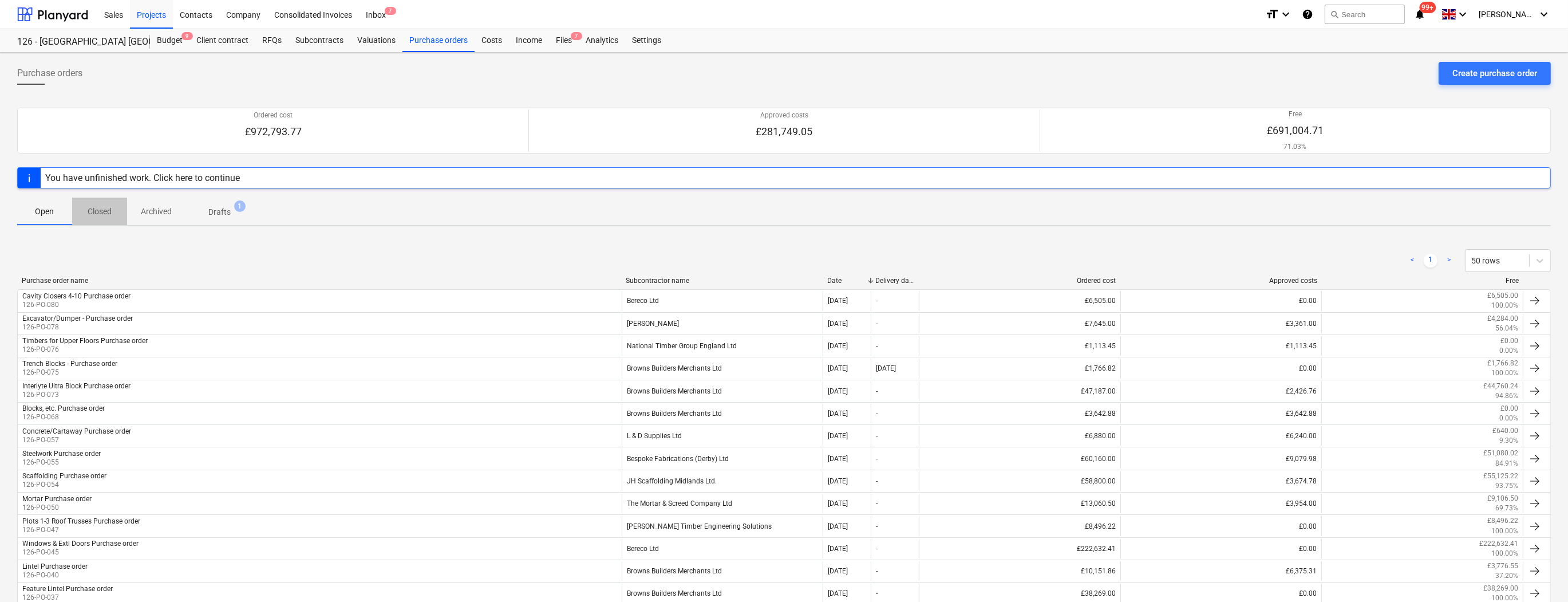
click at [98, 210] on p "Closed" at bounding box center [99, 212] width 27 height 12
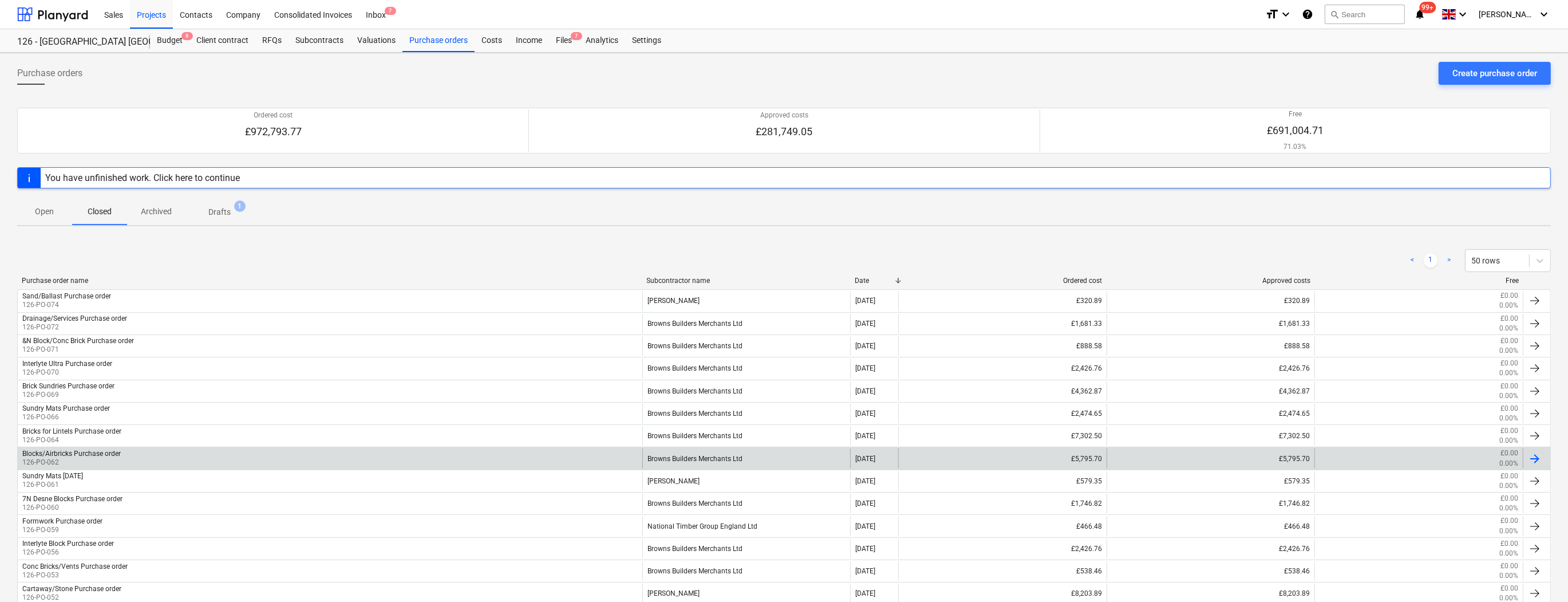
click at [166, 462] on div "Blocks/Airbricks Purchase order 126-PO-062" at bounding box center [330, 457] width 624 height 19
